Goal: Information Seeking & Learning: Learn about a topic

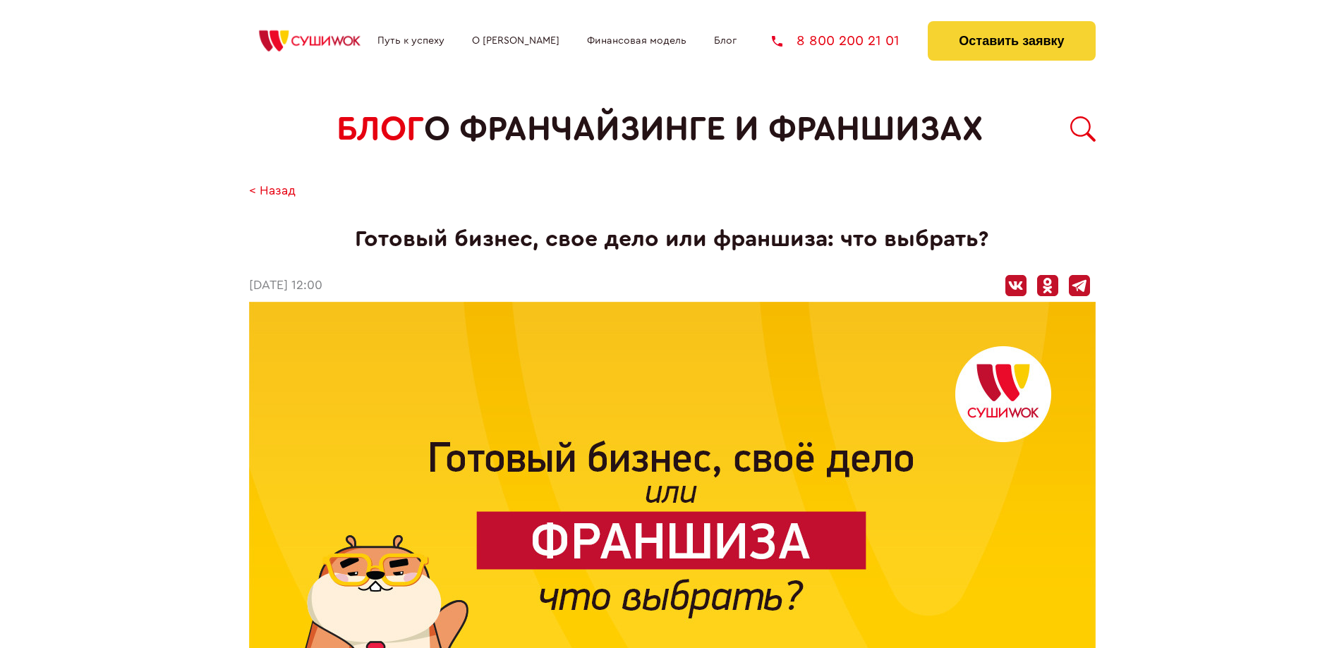
click at [1134, 196] on body "Путь к успеху О франшизе Финансовая модель Блог 8 800 200 21 01 Оставить заявку…" at bounding box center [672, 324] width 1344 height 648
click at [1143, 198] on body "Путь к успеху О франшизе Финансовая модель Блог 8 800 200 21 01 Оставить заявку…" at bounding box center [672, 324] width 1344 height 648
click at [1144, 199] on body "Путь к успеху О франшизе Финансовая модель Блог 8 800 200 21 01 Оставить заявку…" at bounding box center [672, 324] width 1344 height 648
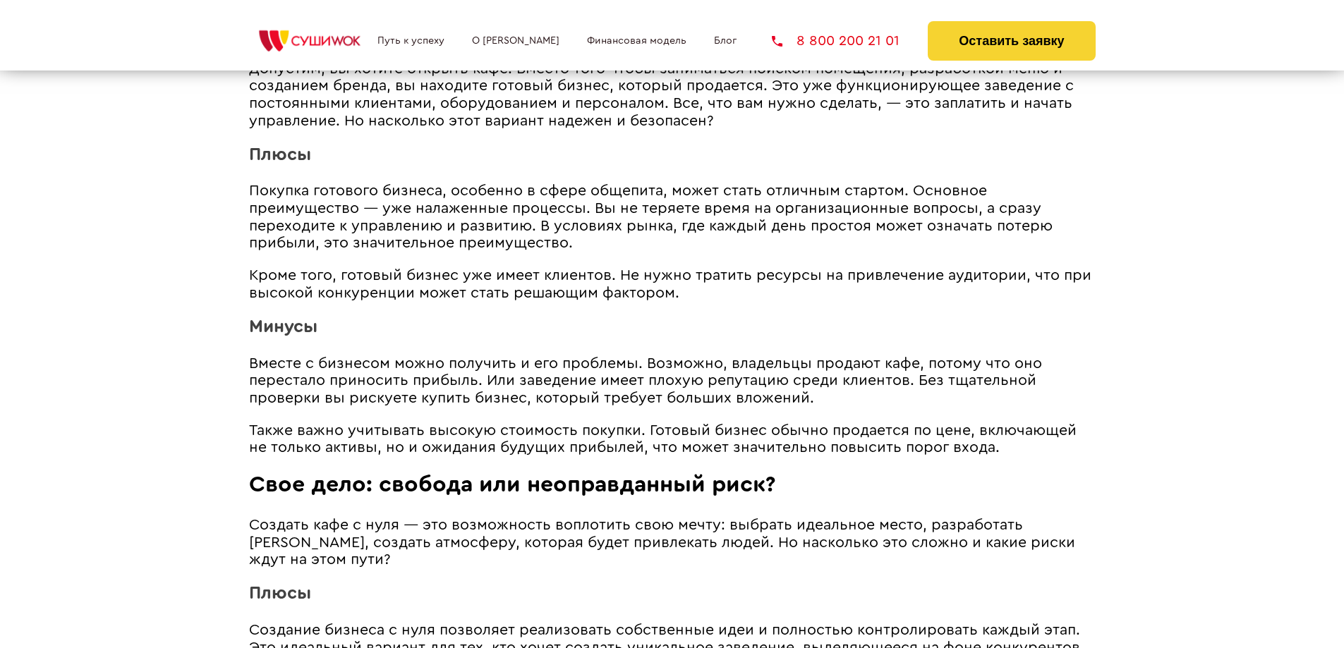
scroll to position [988, 0]
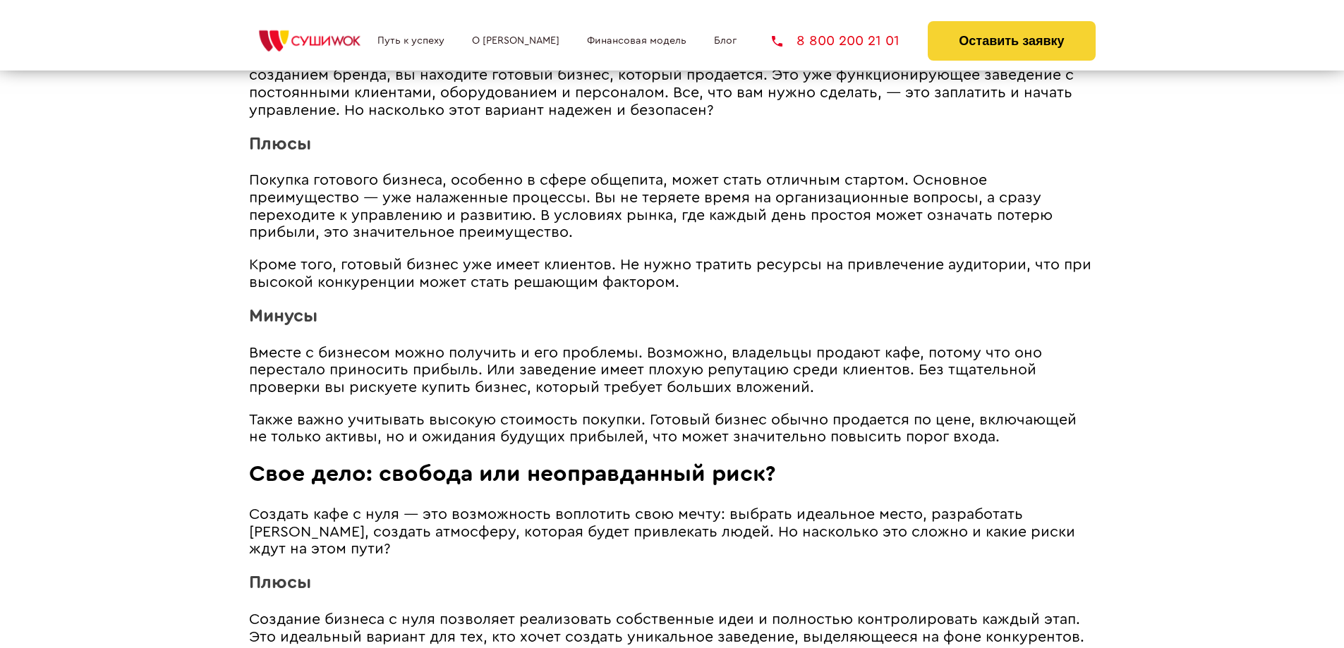
click at [695, 291] on p "Кроме того, готовый бизнес уже имеет клиентов. Не нужно тратить ресурсы на прив…" at bounding box center [672, 274] width 847 height 35
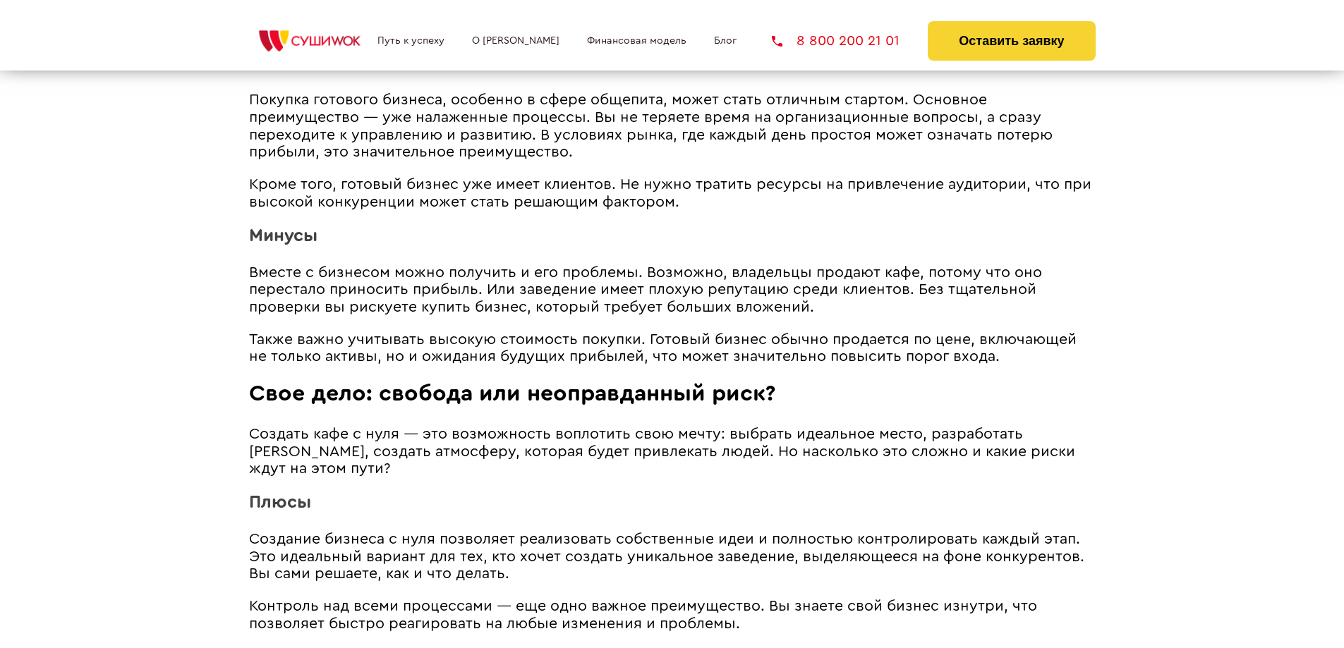
scroll to position [1129, 0]
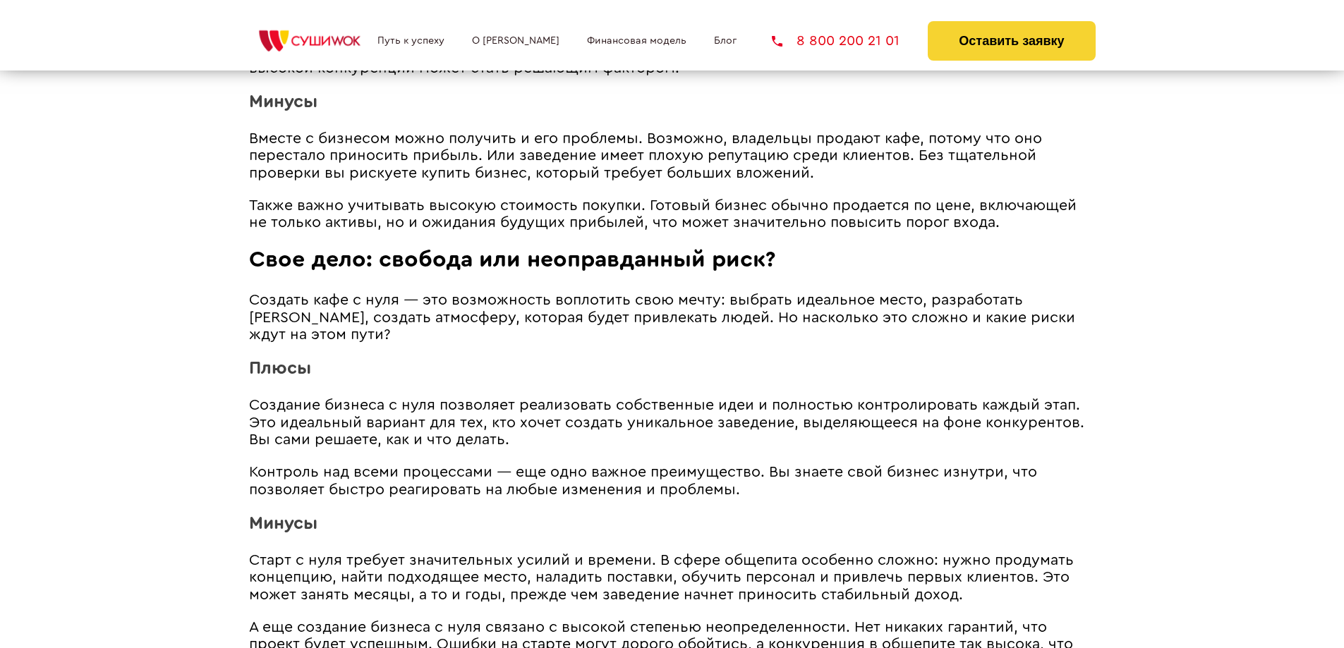
scroll to position [1340, 0]
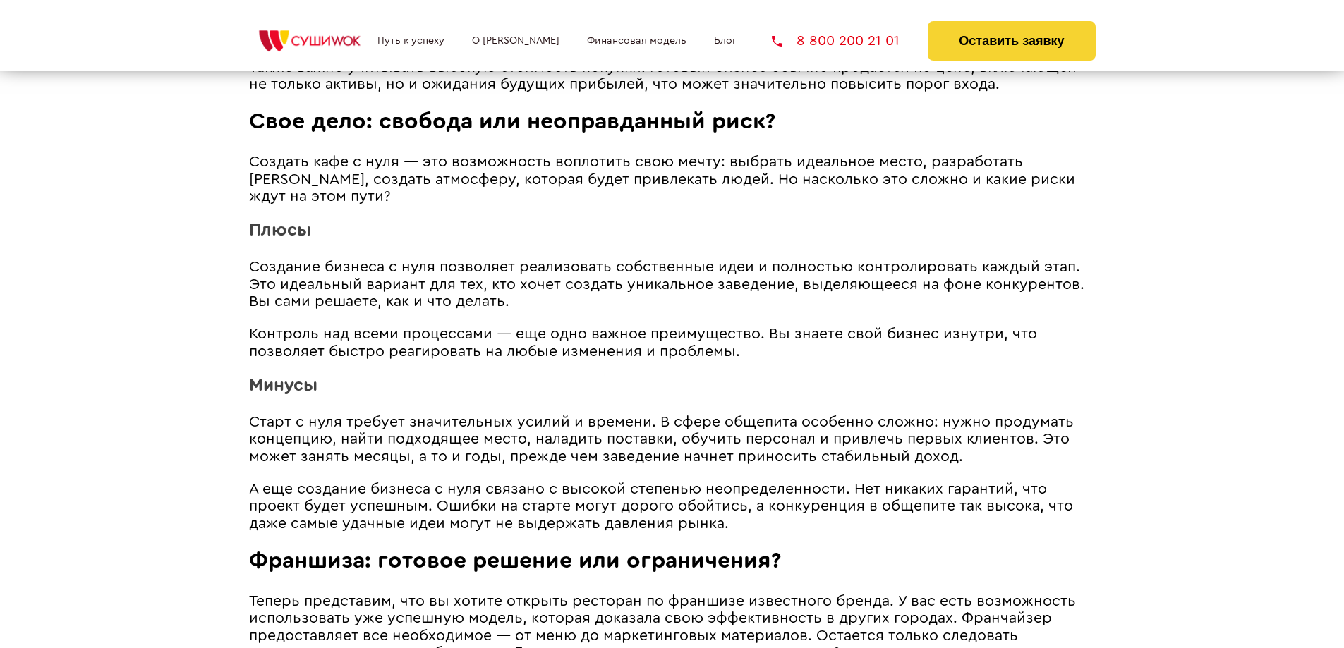
click at [1044, 289] on span "Создание бизнеса с нуля позволяет реализовать собственные идеи и полностью конт…" at bounding box center [666, 284] width 835 height 49
click at [1047, 290] on span "Создание бизнеса с нуля позволяет реализовать собственные идеи и полностью конт…" at bounding box center [666, 284] width 835 height 49
click at [955, 284] on span "Создание бизнеса с нуля позволяет реализовать собственные идеи и полностью конт…" at bounding box center [666, 284] width 835 height 49
click at [796, 272] on span "Создание бизнеса с нуля позволяет реализовать собственные идеи и полностью конт…" at bounding box center [666, 284] width 835 height 49
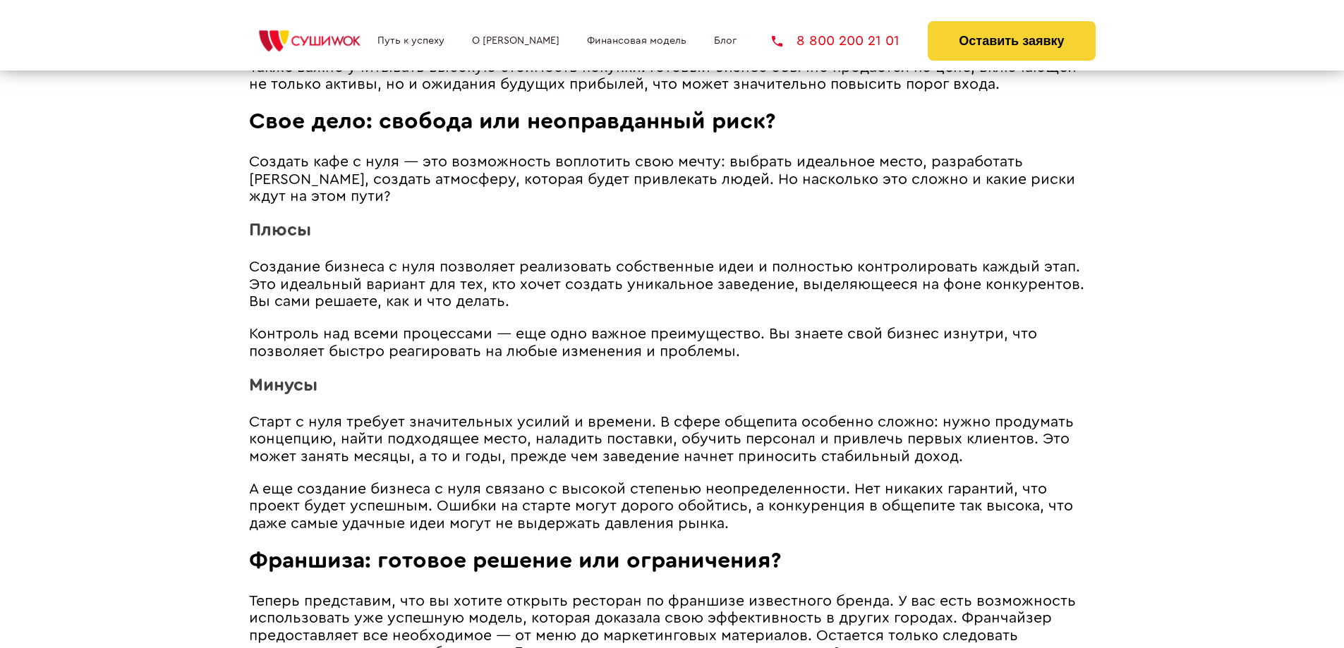
click at [890, 439] on span "Старт с нуля требует значительных усилий и времени. В сфере общепита особенно с…" at bounding box center [661, 439] width 825 height 49
click at [823, 449] on span "Старт с нуля требует значительных усилий и времени. В сфере общепита особенно с…" at bounding box center [661, 439] width 825 height 49
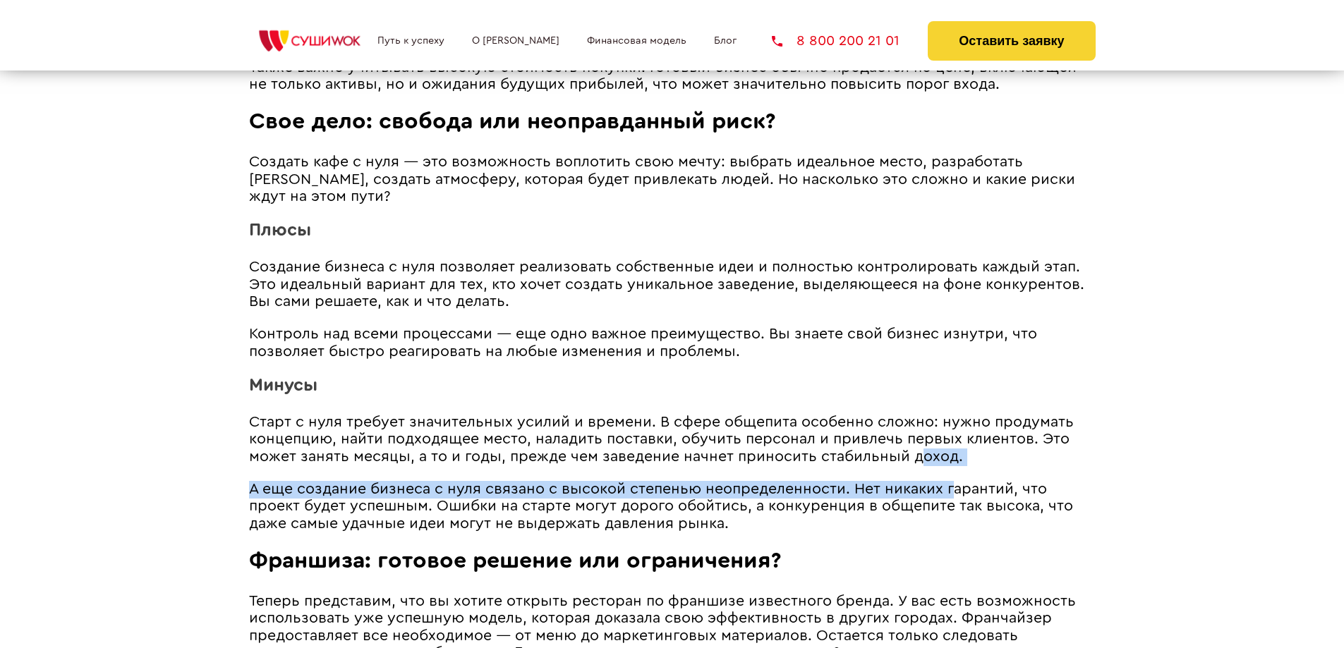
drag, startPoint x: 923, startPoint y: 463, endPoint x: 959, endPoint y: 475, distance: 38.2
click at [959, 475] on article "Как начать свое дело в сфере общепита? Вариантов три — купить готовый бизнес, о…" at bounding box center [672, 440] width 847 height 1920
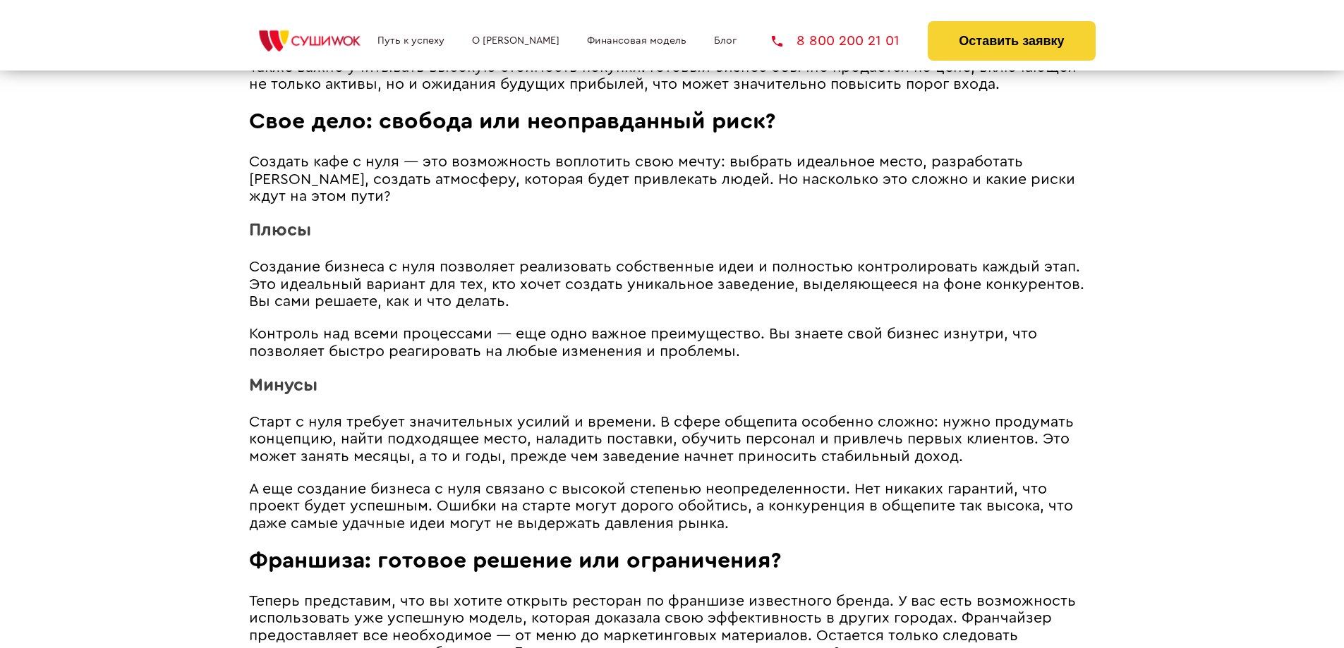
click at [992, 463] on p "Старт с нуля требует значительных усилий и времени. В сфере общепита особенно с…" at bounding box center [672, 440] width 847 height 52
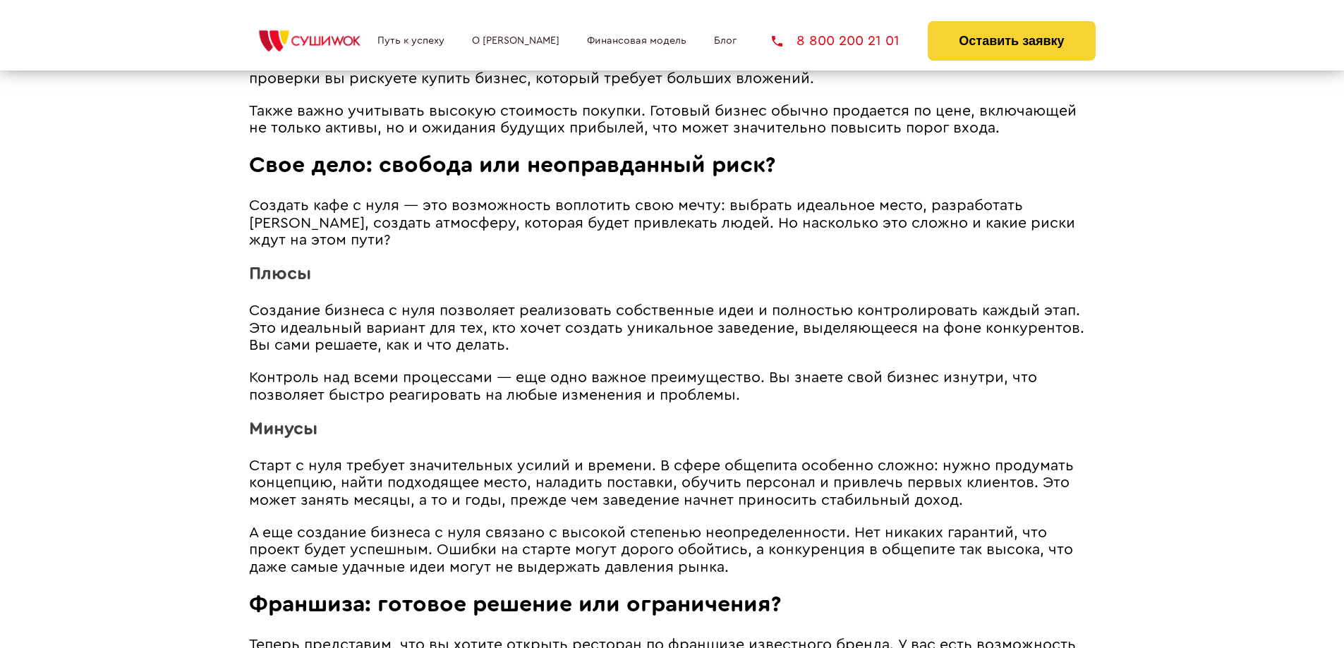
scroll to position [1270, 0]
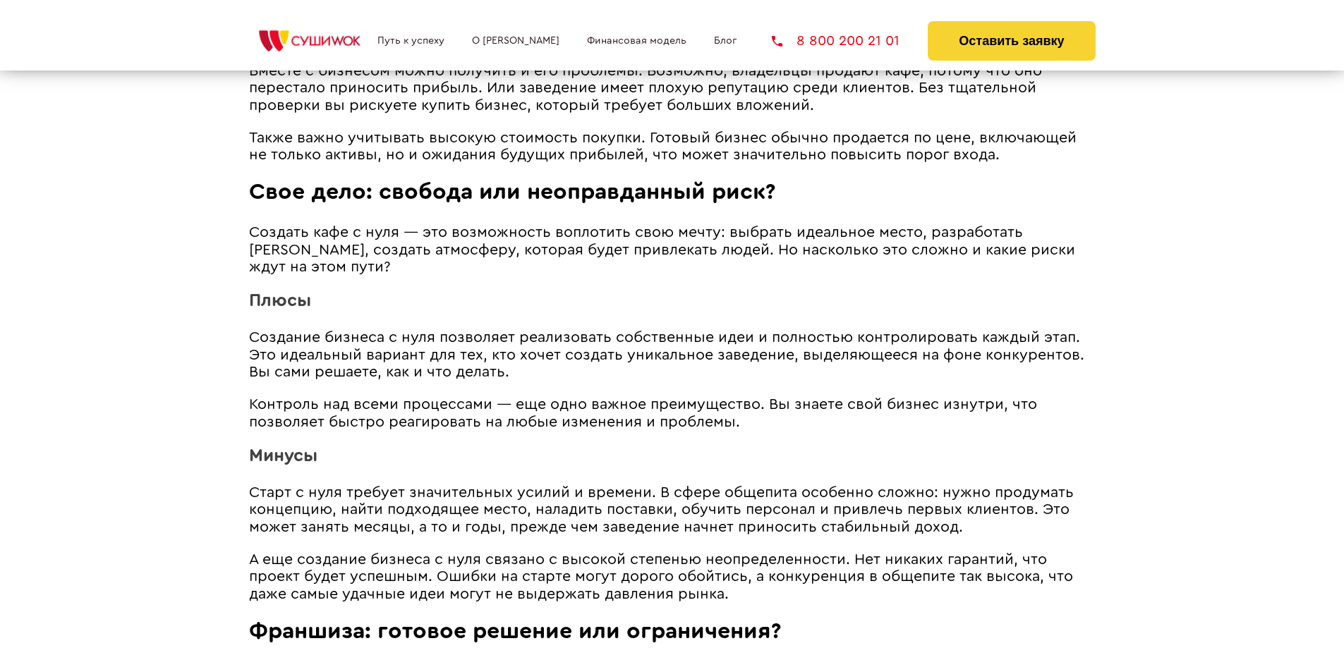
click at [992, 463] on article "Как начать свое дело в сфере общепита? Вариантов три — купить готовый бизнес, о…" at bounding box center [672, 511] width 847 height 1920
click at [992, 463] on h3 "Минусы" at bounding box center [672, 457] width 847 height 20
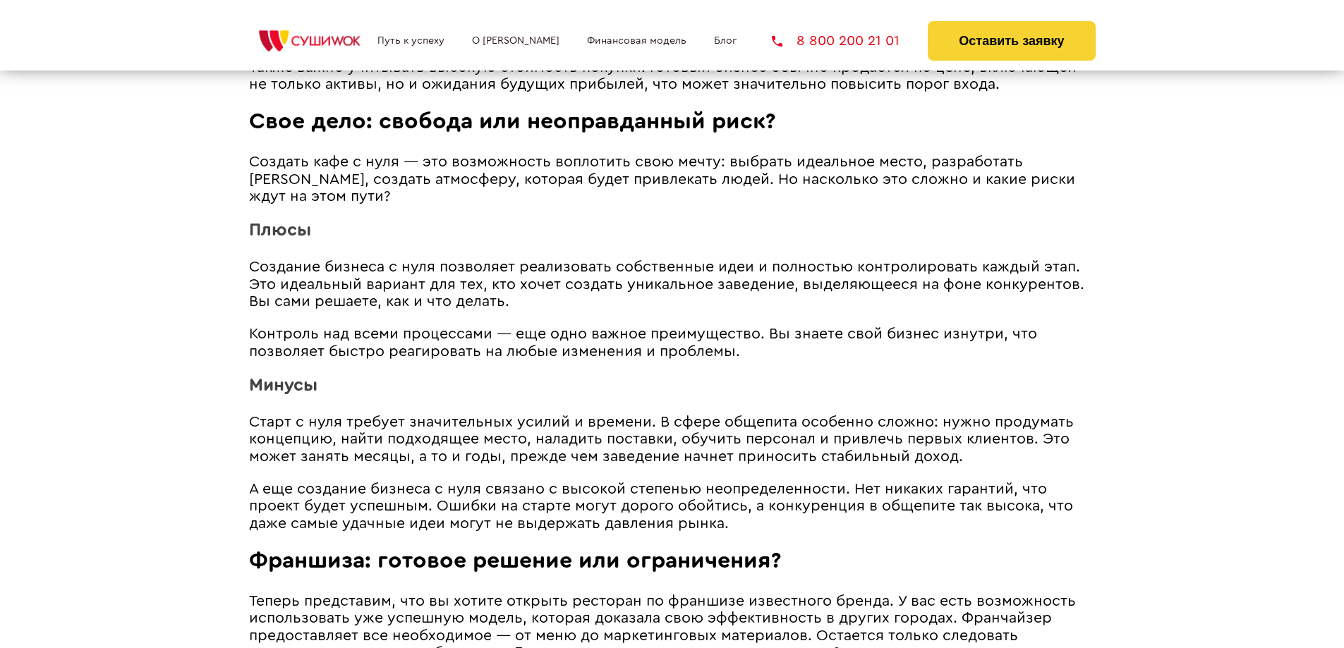
click at [892, 438] on span "Старт с нуля требует значительных усилий и времени. В сфере общепита особенно с…" at bounding box center [661, 439] width 825 height 49
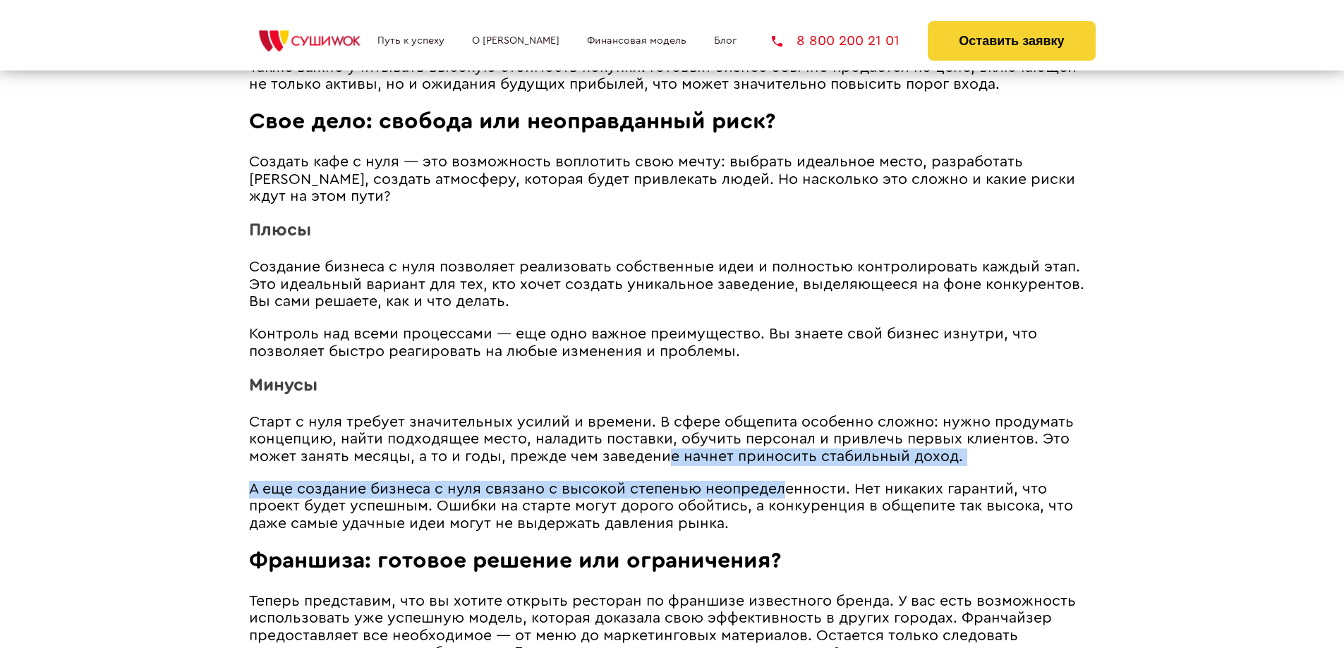
drag, startPoint x: 781, startPoint y: 473, endPoint x: 616, endPoint y: 439, distance: 168.4
click at [616, 439] on article "Как начать свое дело в сфере общепита? Вариантов три — купить готовый бизнес, о…" at bounding box center [672, 440] width 847 height 1920
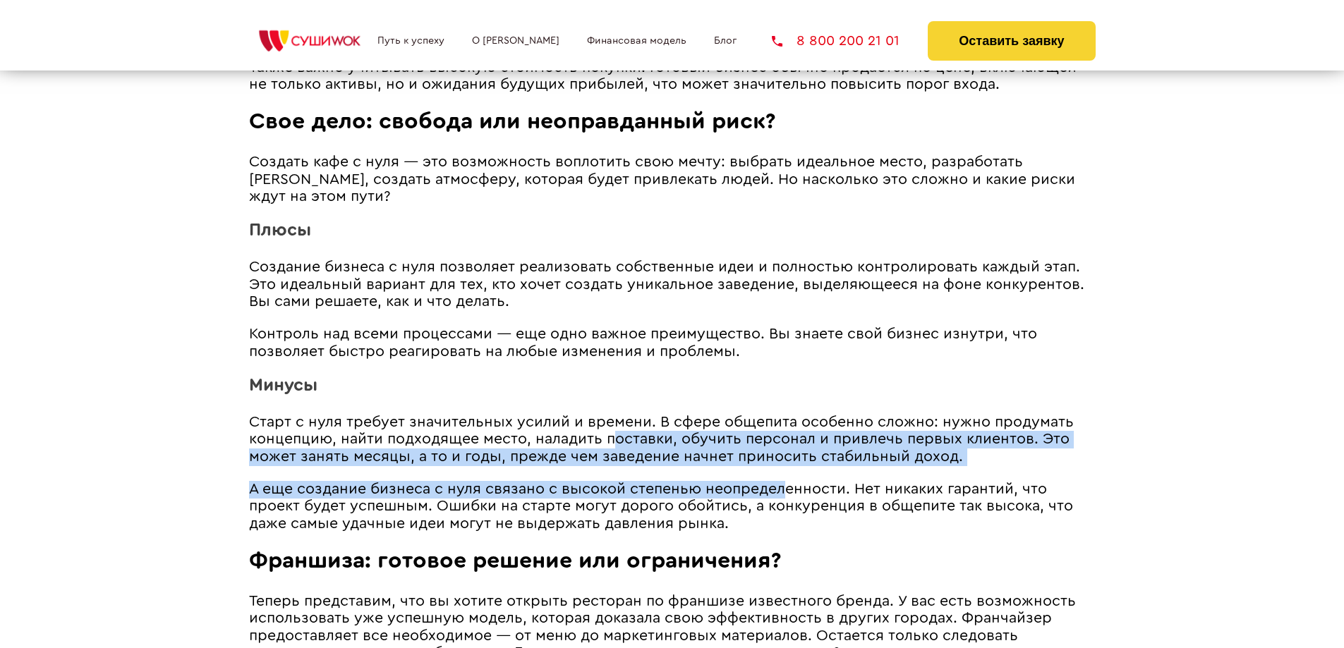
click at [615, 439] on span "Старт с нуля требует значительных усилий и времени. В сфере общепита особенно с…" at bounding box center [661, 439] width 825 height 49
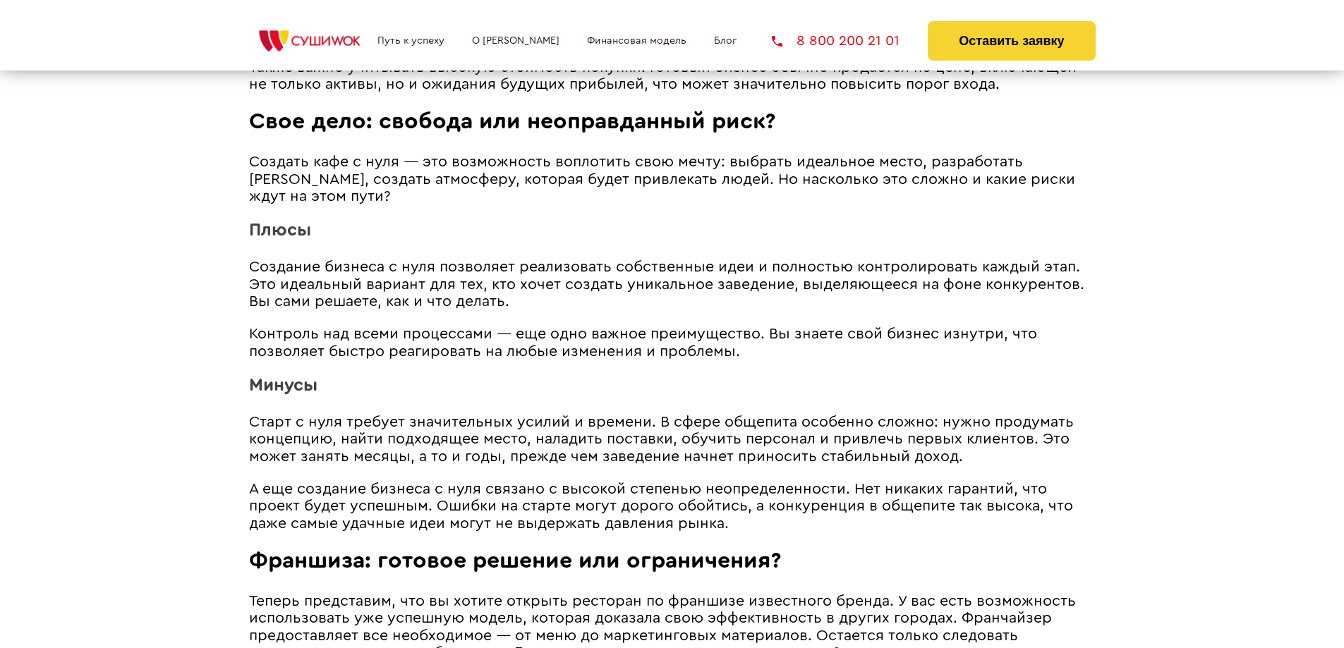
click at [706, 432] on span "Старт с нуля требует значительных усилий и времени. В сфере общепита особенно с…" at bounding box center [661, 439] width 825 height 49
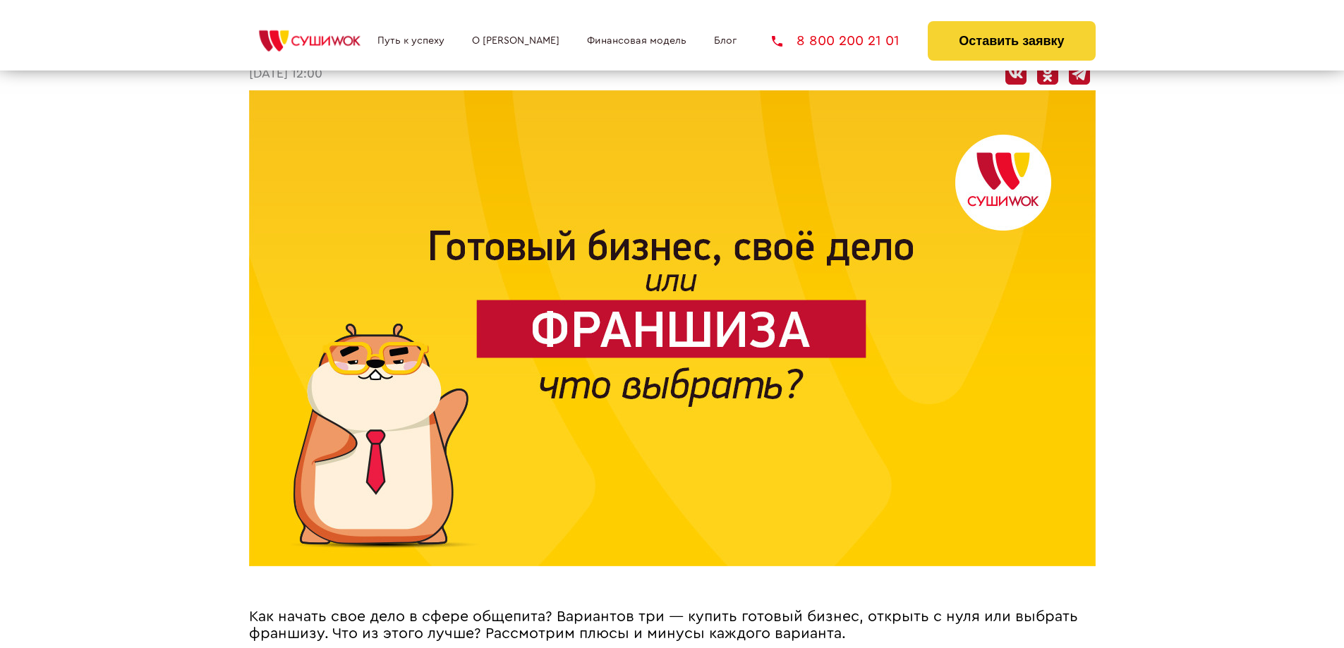
scroll to position [0, 0]
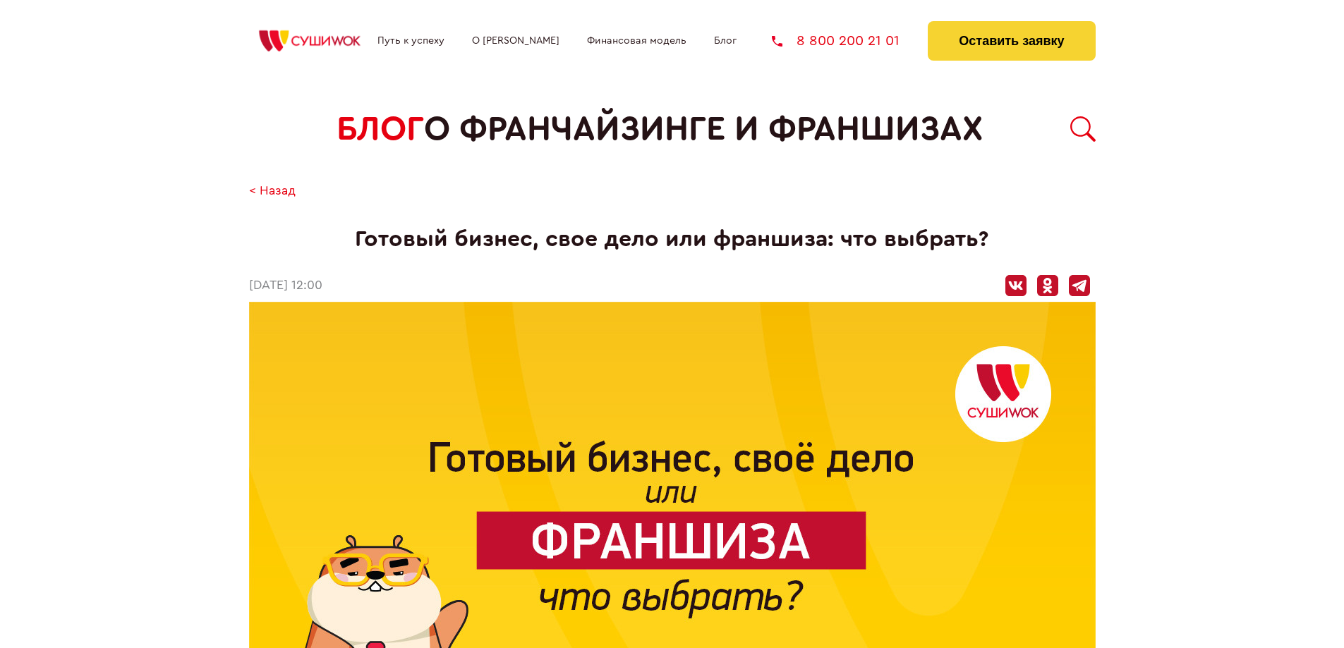
click at [270, 189] on link "< Назад" at bounding box center [272, 191] width 47 height 15
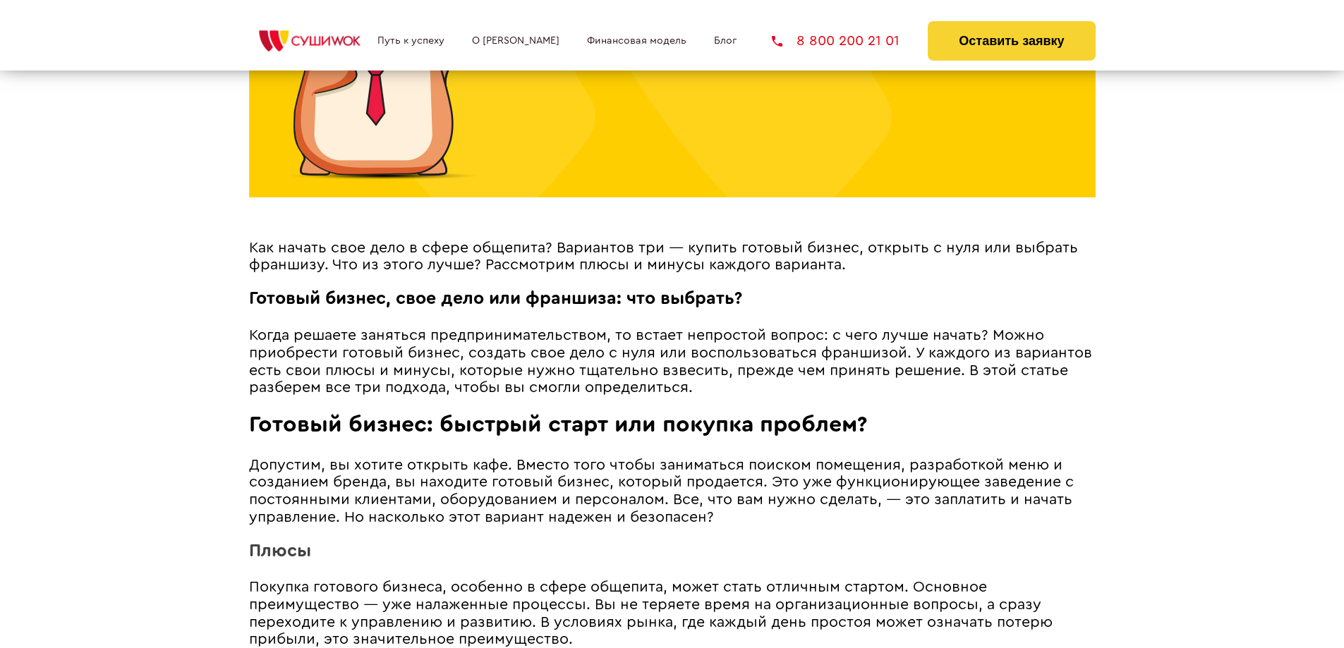
scroll to position [776, 0]
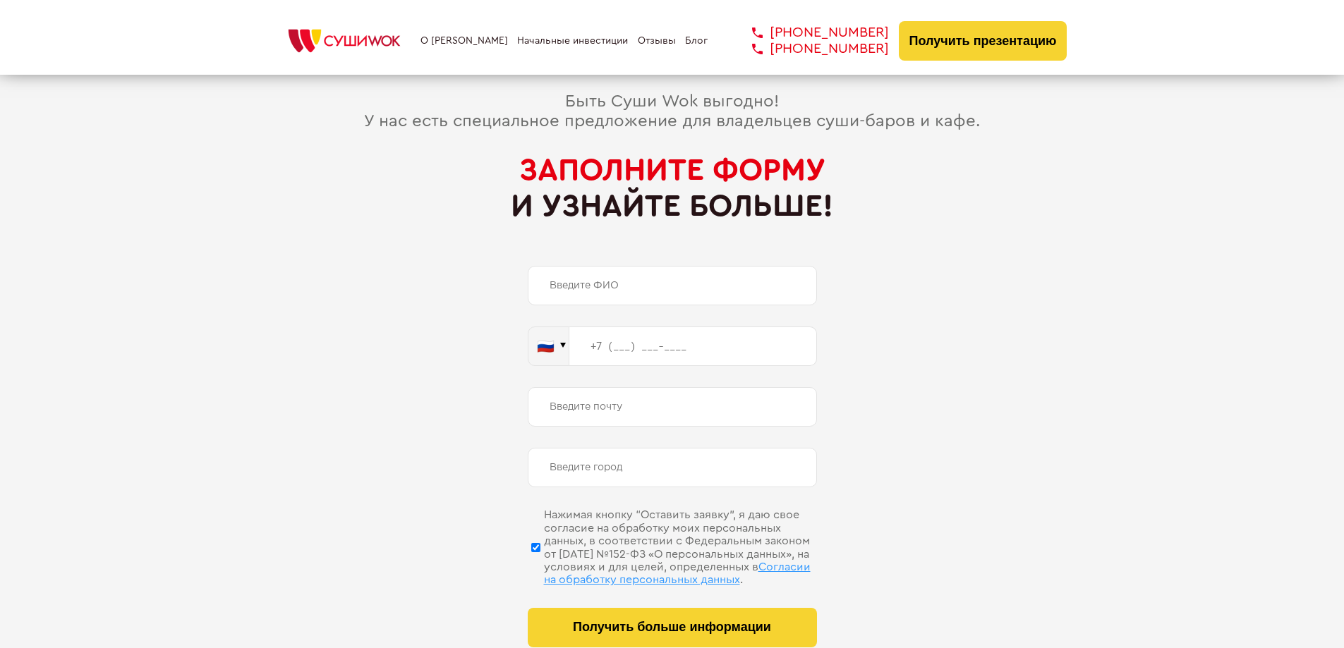
scroll to position [7149, 0]
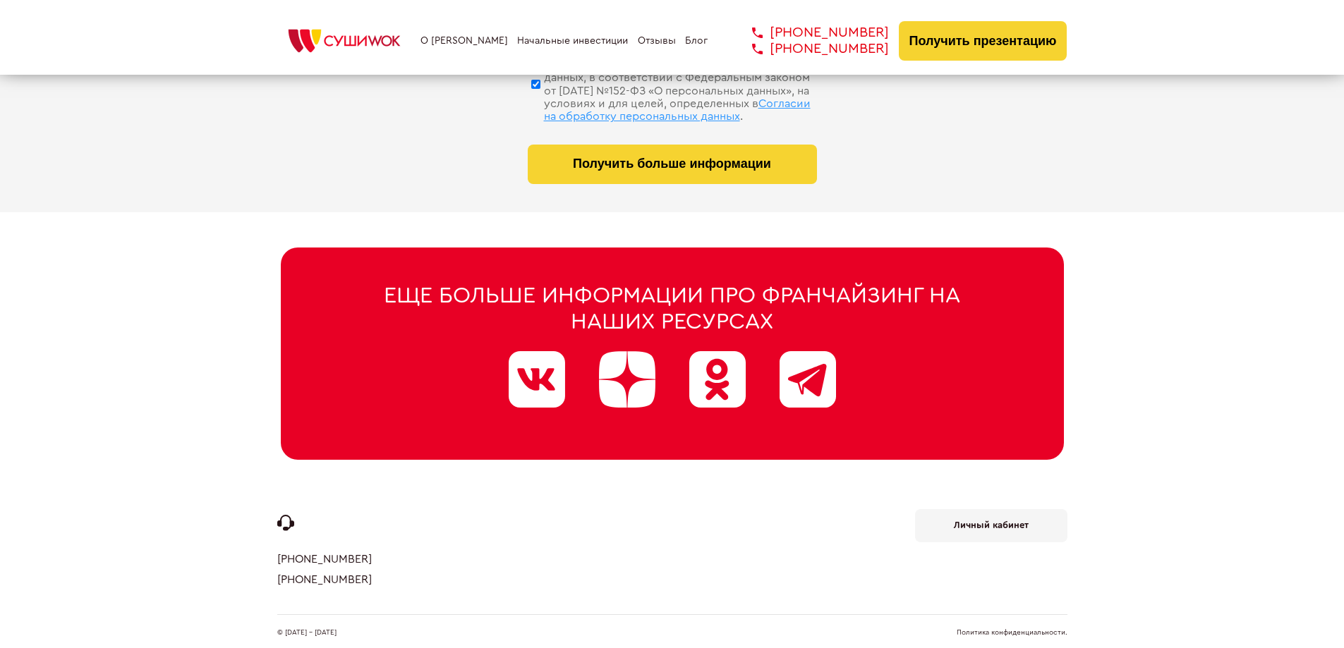
click at [444, 32] on div "О франшизе Начальные инвестиции Отзывы Блог +7 812 308 77 70 +7 800 200 21 01 +…" at bounding box center [672, 41] width 790 height 40
click at [447, 65] on div "О франшизе Начальные инвестиции Отзывы Блог +7 812 308 77 70 +7 800 200 21 01 +…" at bounding box center [672, 37] width 1344 height 75
click at [451, 42] on link "О [PERSON_NAME]" at bounding box center [463, 40] width 87 height 11
